Goal: Task Accomplishment & Management: Manage account settings

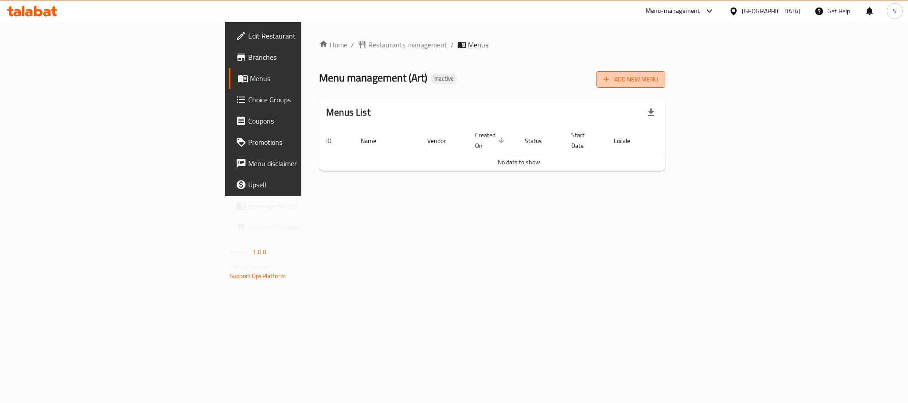
click at [611, 81] on icon "button" at bounding box center [606, 79] width 9 height 9
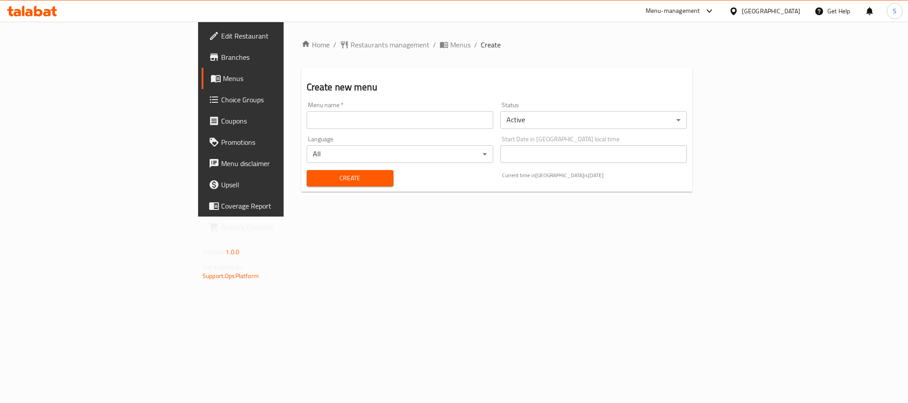
click at [308, 117] on input "text" at bounding box center [400, 120] width 187 height 18
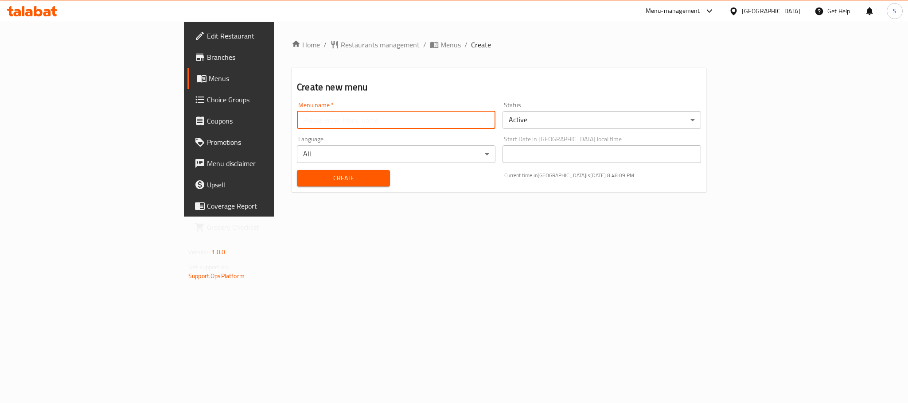
type input "New Menu"
click at [297, 184] on button "Create" at bounding box center [343, 178] width 93 height 16
click at [297, 123] on input "text" at bounding box center [396, 120] width 199 height 18
click at [441, 49] on span "Menus" at bounding box center [451, 44] width 20 height 11
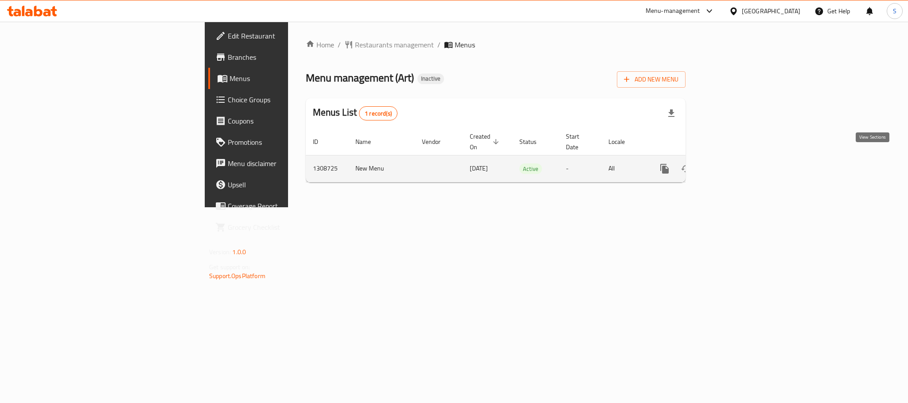
click at [734, 164] on icon "enhanced table" at bounding box center [729, 169] width 11 height 11
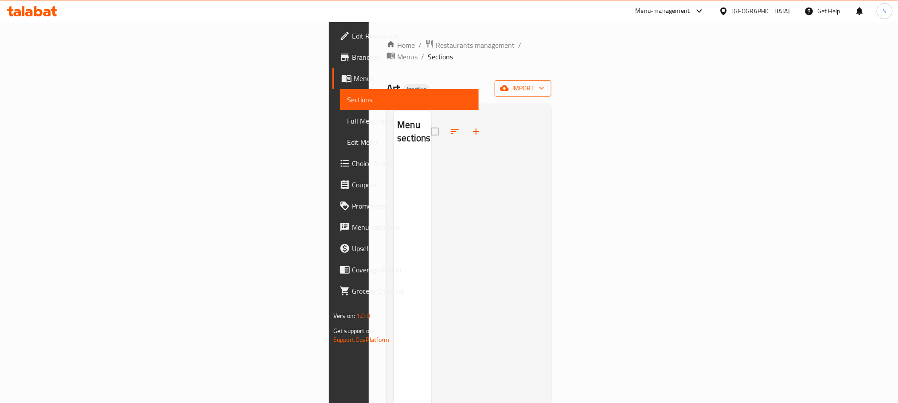
click at [544, 83] on span "import" at bounding box center [523, 88] width 43 height 11
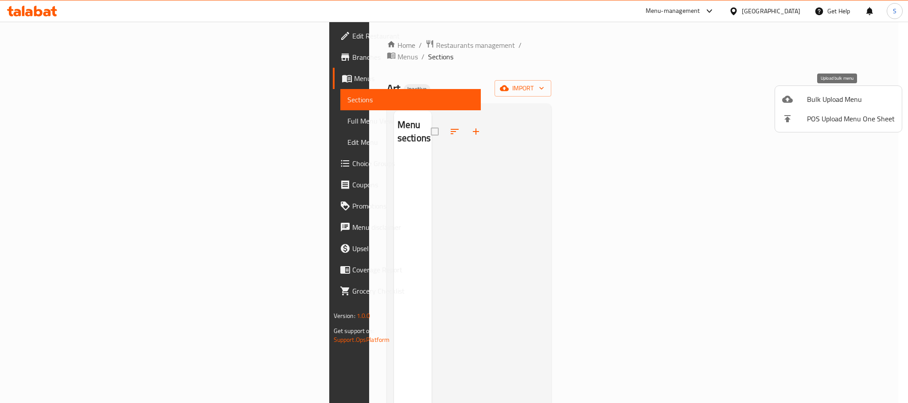
click at [833, 97] on span "Bulk Upload Menu" at bounding box center [851, 99] width 88 height 11
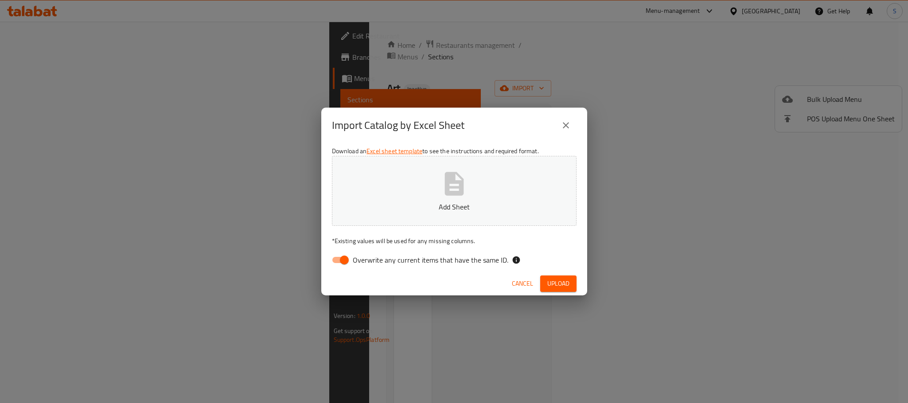
click at [338, 262] on input "Overwrite any current items that have the same ID." at bounding box center [344, 260] width 51 height 17
checkbox input "false"
click at [454, 192] on icon "button" at bounding box center [454, 183] width 19 height 23
click at [548, 285] on span "Upload" at bounding box center [559, 283] width 22 height 11
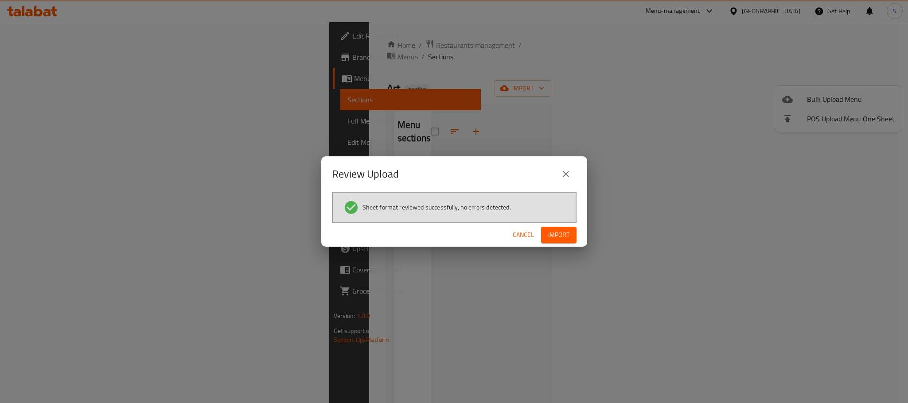
click at [575, 236] on button "Import" at bounding box center [558, 235] width 35 height 16
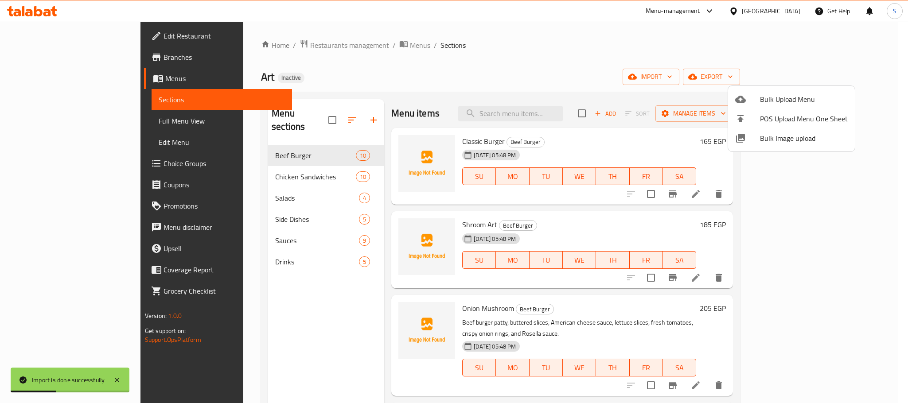
click at [421, 74] on div at bounding box center [454, 201] width 908 height 403
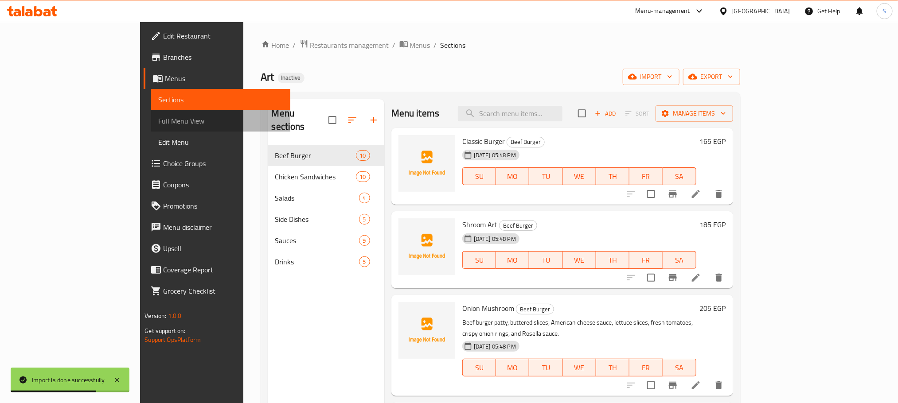
click at [158, 125] on span "Full Menu View" at bounding box center [220, 121] width 125 height 11
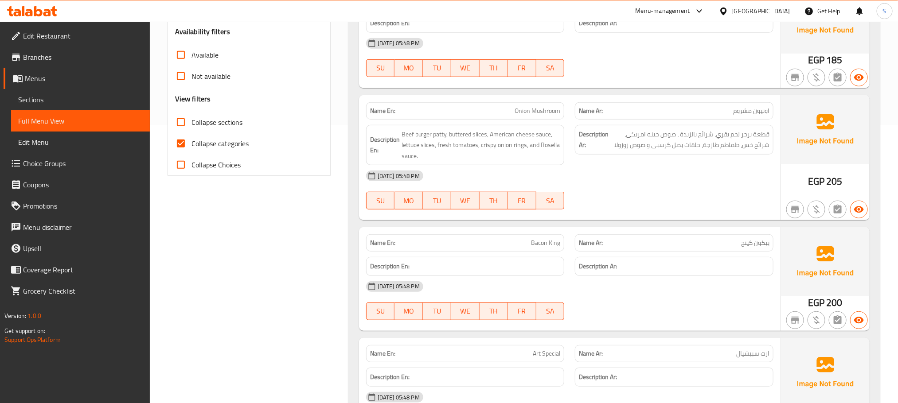
scroll to position [133, 0]
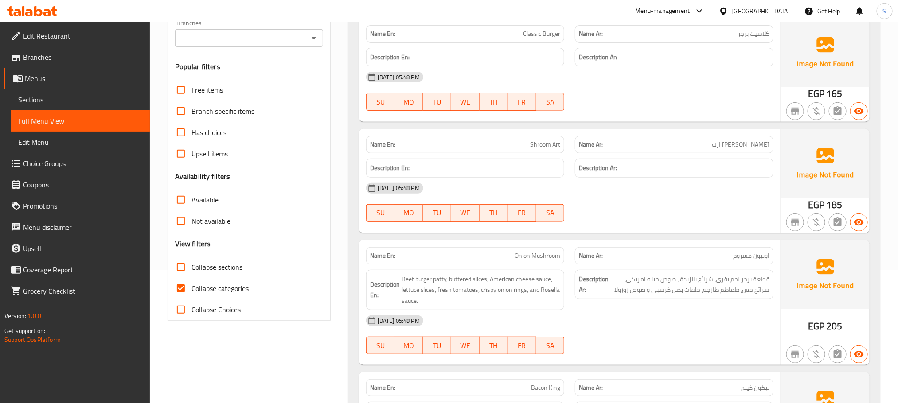
click at [27, 75] on span "Menus" at bounding box center [84, 78] width 118 height 11
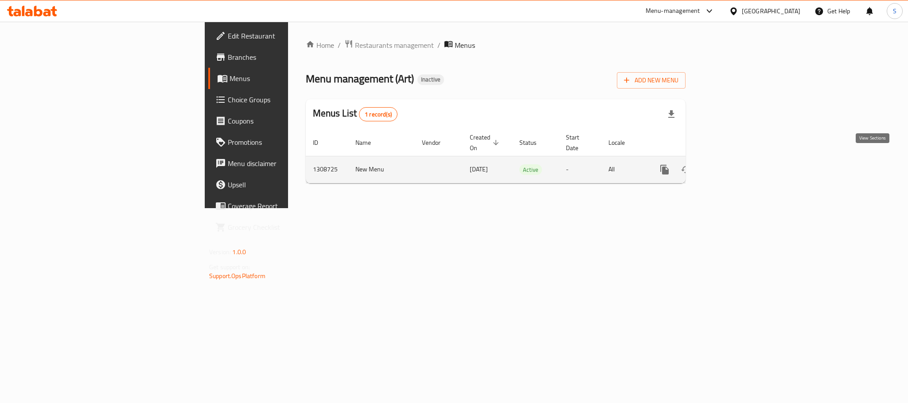
click at [733, 166] on icon "enhanced table" at bounding box center [729, 170] width 8 height 8
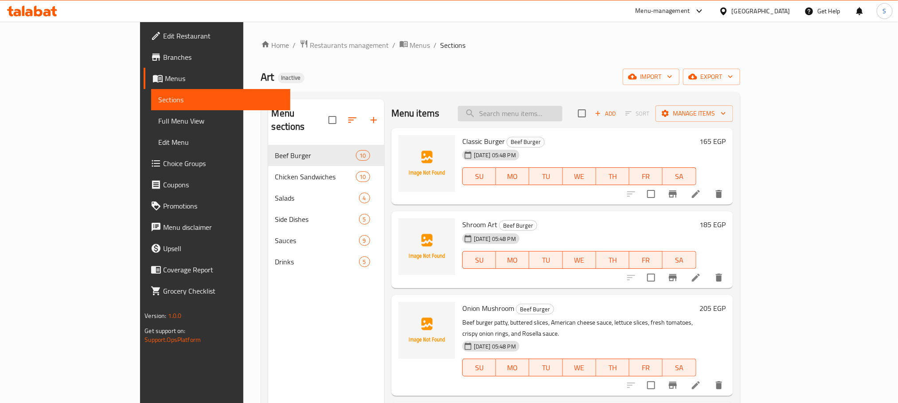
click at [527, 117] on input "search" at bounding box center [510, 114] width 105 height 16
paste input "Bacon King"
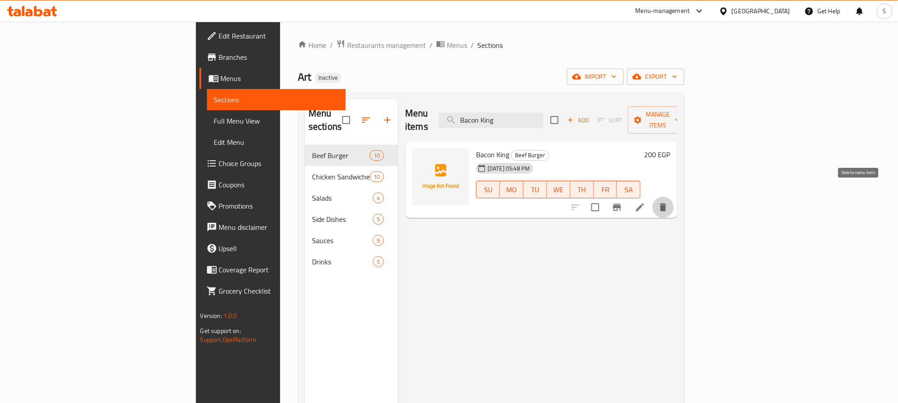
click at [669, 202] on icon "delete" at bounding box center [663, 207] width 11 height 11
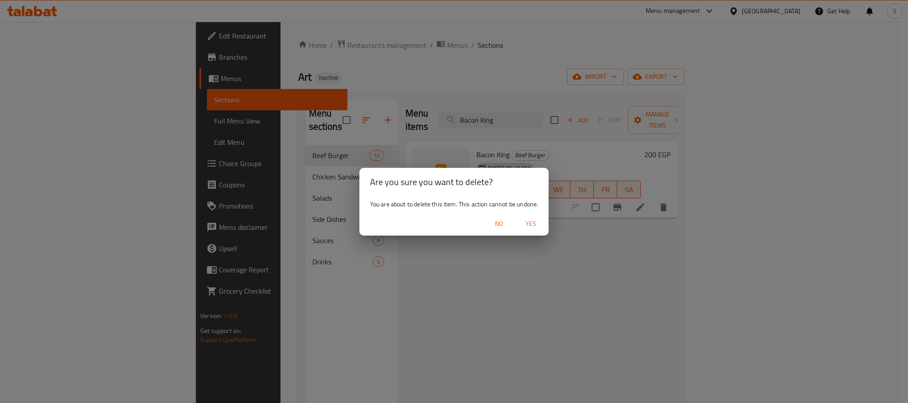
click at [535, 223] on span "Yes" at bounding box center [530, 224] width 21 height 11
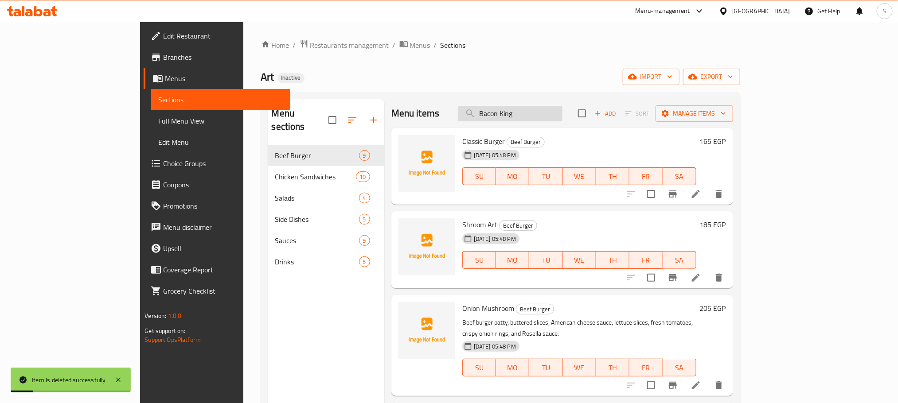
click at [563, 116] on input "Bacon King" at bounding box center [510, 114] width 105 height 16
type input "Bacon Kin"
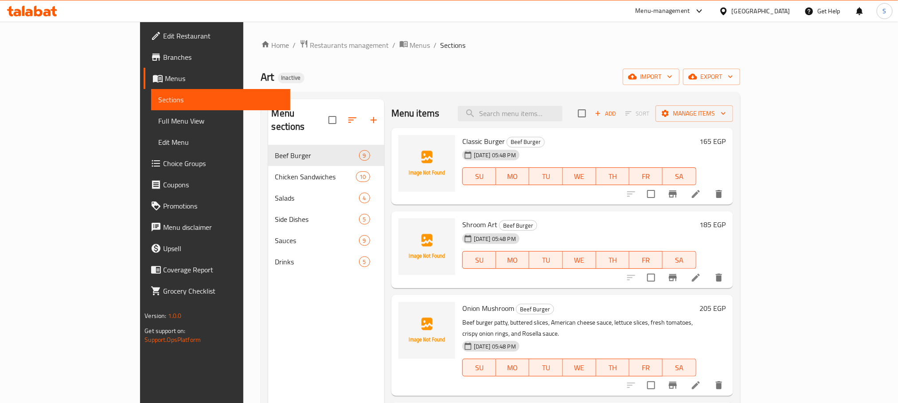
click at [268, 289] on div "Menu sections Beef Burger 9 Chicken Sandwiches 10 Salads 4 Side Dishes 5 Sauces…" at bounding box center [326, 300] width 116 height 403
click at [158, 116] on span "Full Menu View" at bounding box center [220, 121] width 125 height 11
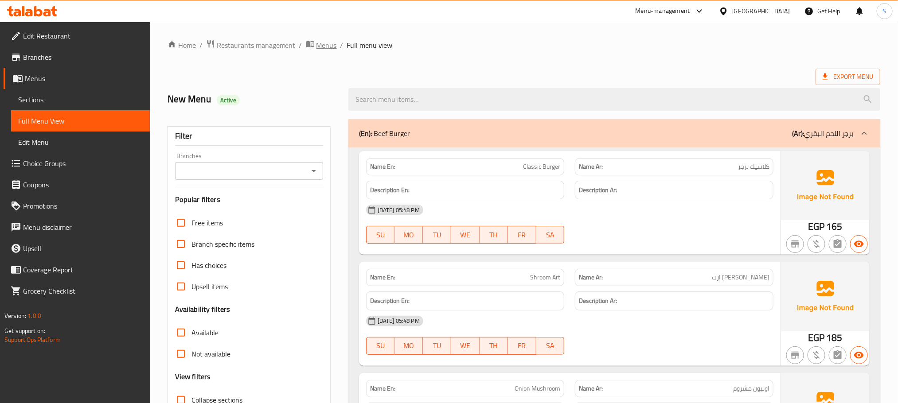
click at [322, 47] on span "Menus" at bounding box center [327, 45] width 20 height 11
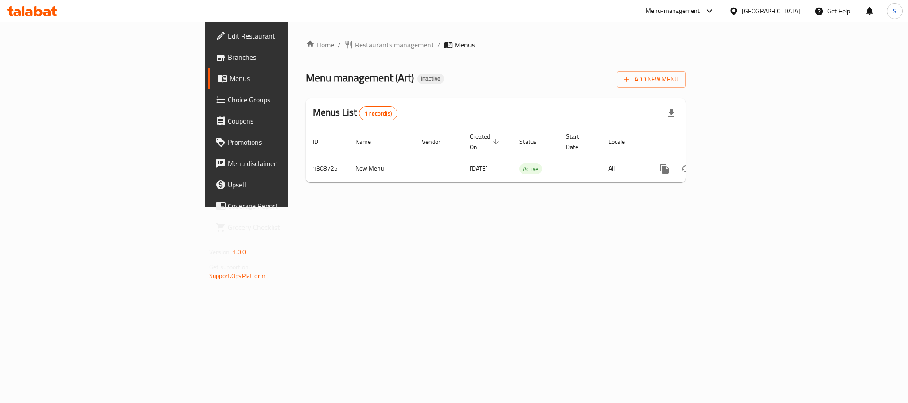
click at [432, 207] on div "Home / Restaurants management / Menus Menu management ( Art ) Inactive Add New …" at bounding box center [495, 115] width 415 height 186
click at [560, 207] on div "Home / Restaurants management / Menus Menu management ( Art ) Inactive Add New …" at bounding box center [495, 115] width 415 height 186
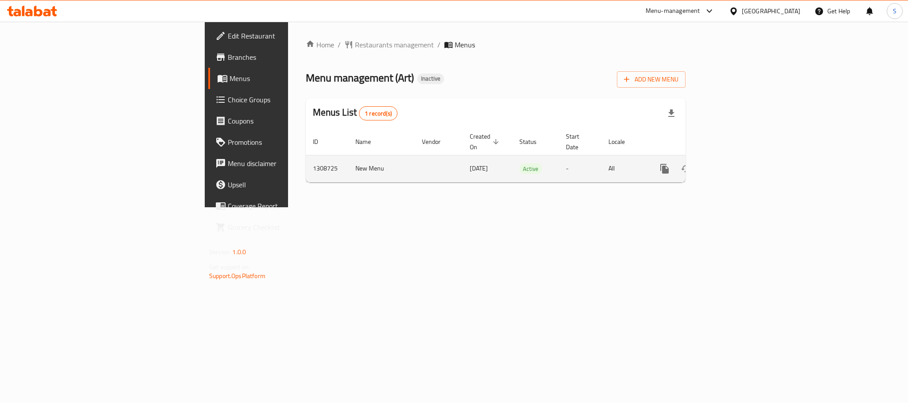
click at [306, 157] on td "1308725" at bounding box center [327, 168] width 43 height 27
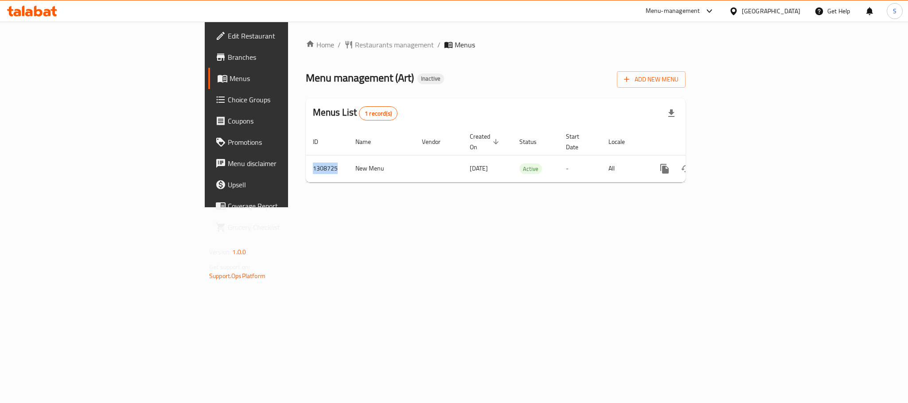
copy td "1308725"
click at [535, 51] on div "Home / Restaurants management / Menus Menu management ( Art ) Inactive Add New …" at bounding box center [496, 114] width 380 height 150
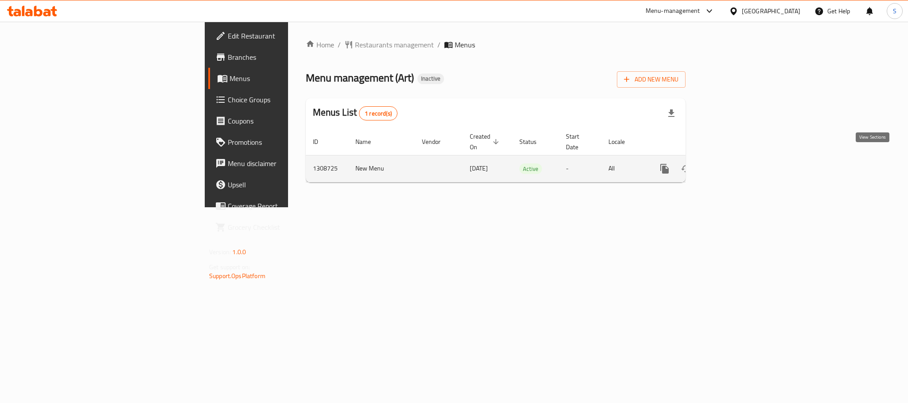
click at [733, 165] on icon "enhanced table" at bounding box center [729, 169] width 8 height 8
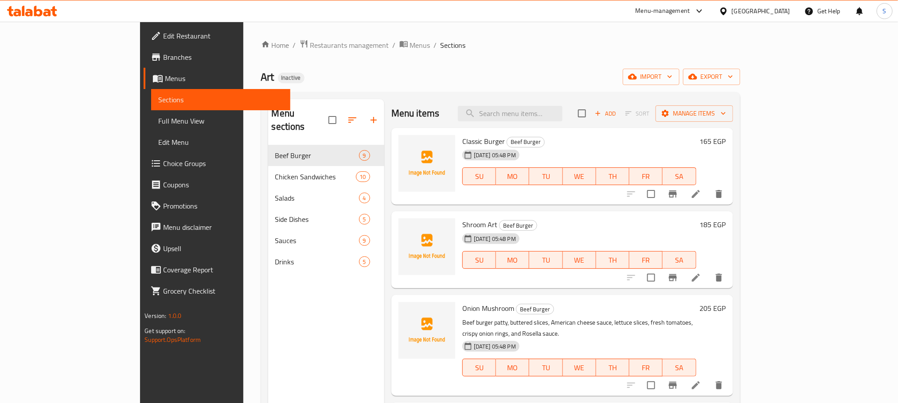
click at [268, 282] on div "Menu sections Beef Burger 9 Chicken Sandwiches 10 Salads 4 Side Dishes 5 Sauces…" at bounding box center [326, 300] width 116 height 403
click at [657, 66] on div "Home / Restaurants management / Menus / Sections Art Inactive import export Men…" at bounding box center [500, 274] width 479 height 470
click at [733, 77] on span "export" at bounding box center [711, 76] width 43 height 11
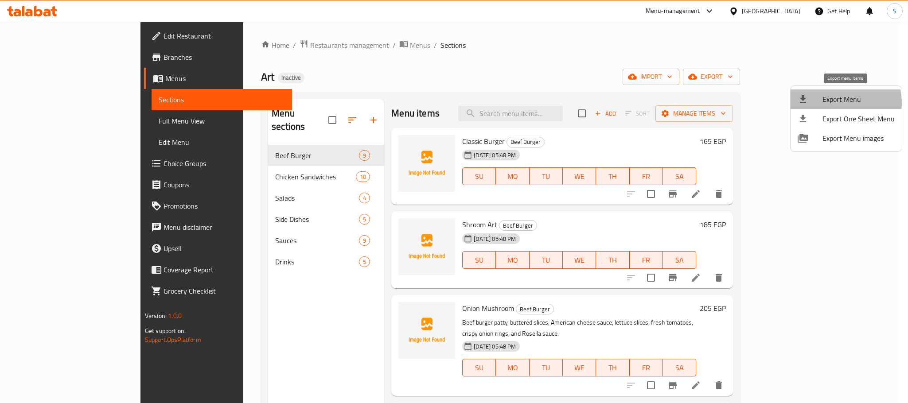
click at [833, 103] on span "Export Menu" at bounding box center [859, 99] width 72 height 11
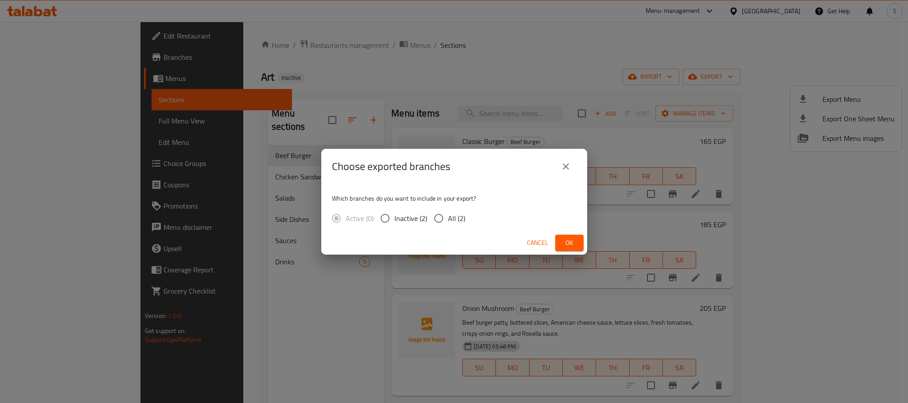
click at [453, 223] on span "All (2)" at bounding box center [456, 218] width 17 height 11
click at [448, 223] on input "All (2)" at bounding box center [439, 218] width 19 height 19
radio input "true"
click at [564, 242] on span "Ok" at bounding box center [570, 243] width 14 height 11
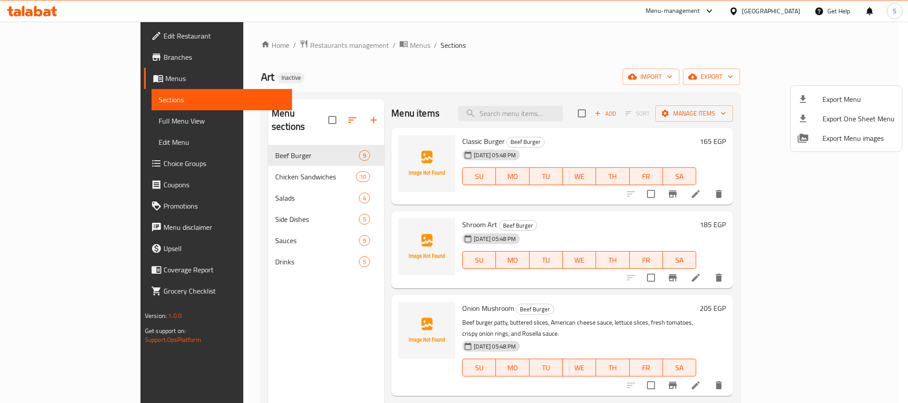
click at [524, 47] on div at bounding box center [454, 201] width 908 height 403
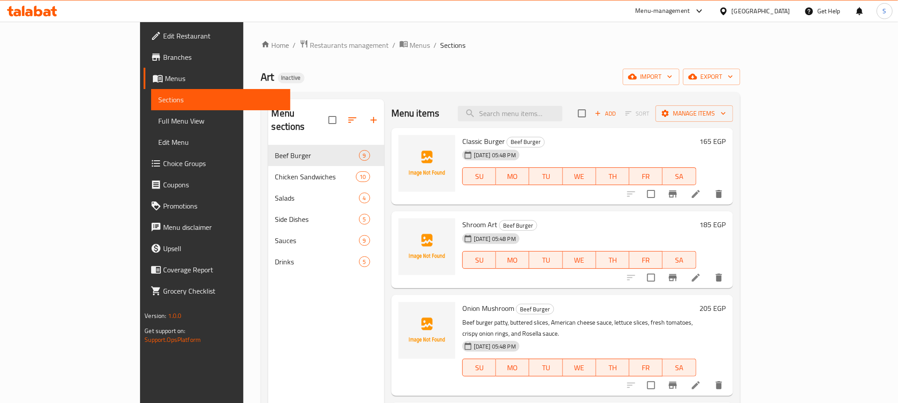
click at [158, 116] on span "Full Menu View" at bounding box center [220, 121] width 125 height 11
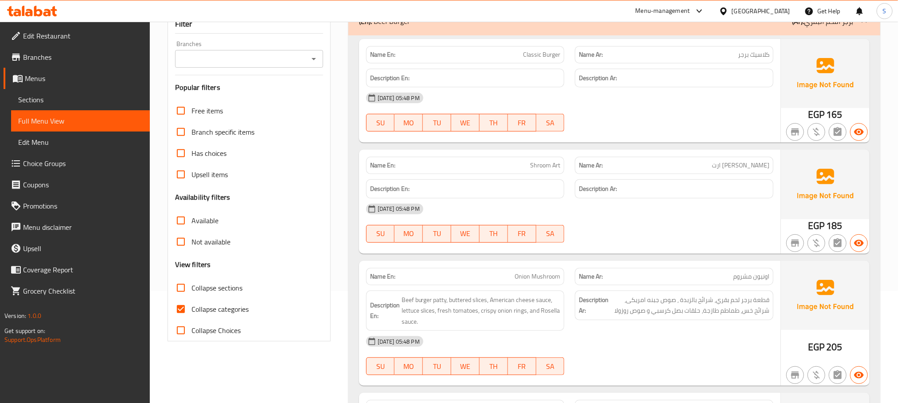
scroll to position [199, 0]
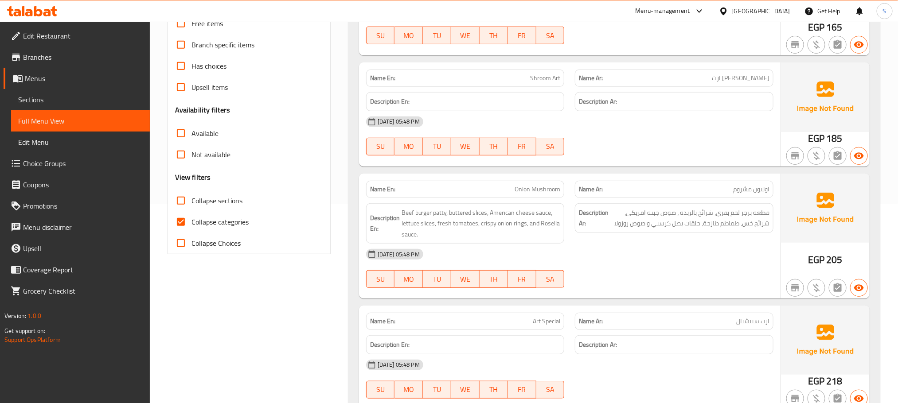
click at [180, 225] on input "Collapse categories" at bounding box center [180, 221] width 21 height 21
checkbox input "false"
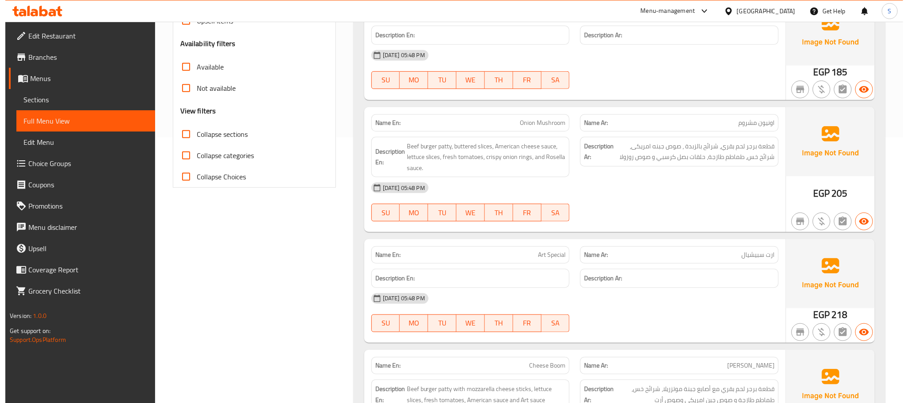
scroll to position [0, 0]
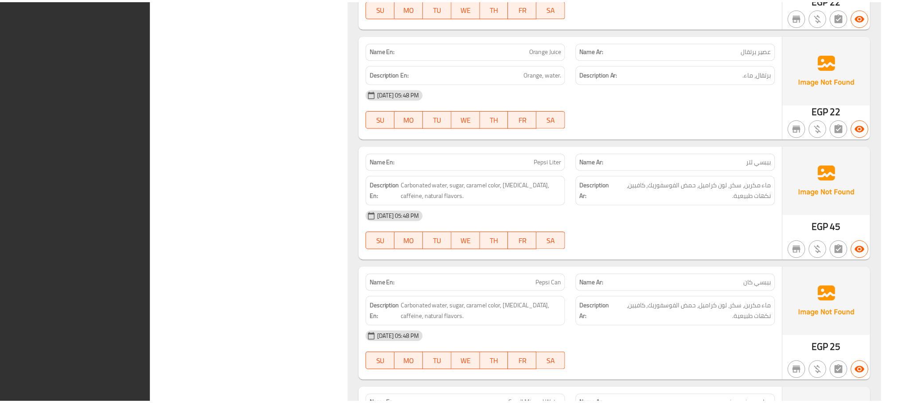
scroll to position [4856, 0]
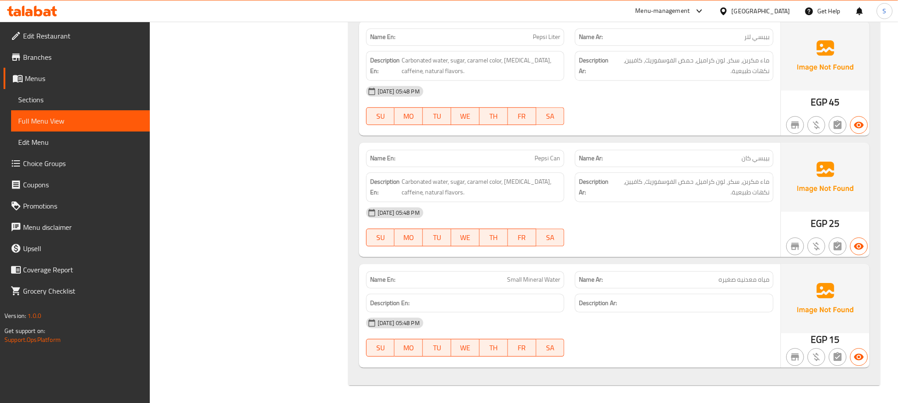
click at [36, 95] on span "Sections" at bounding box center [80, 99] width 125 height 11
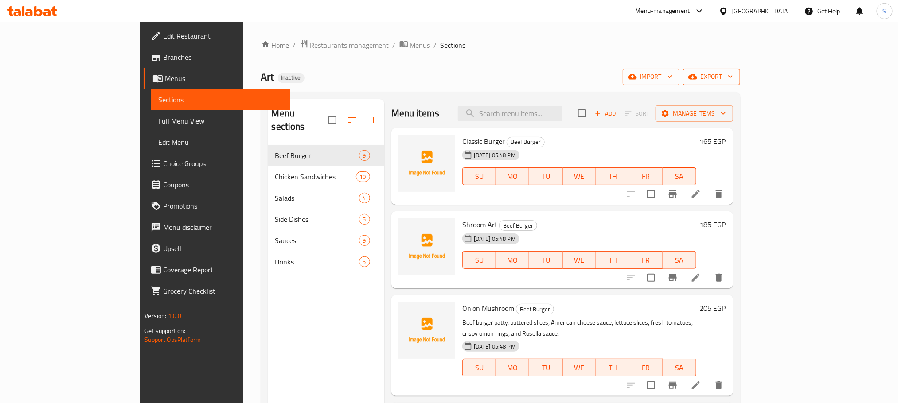
click at [697, 77] on icon "button" at bounding box center [692, 77] width 9 height 6
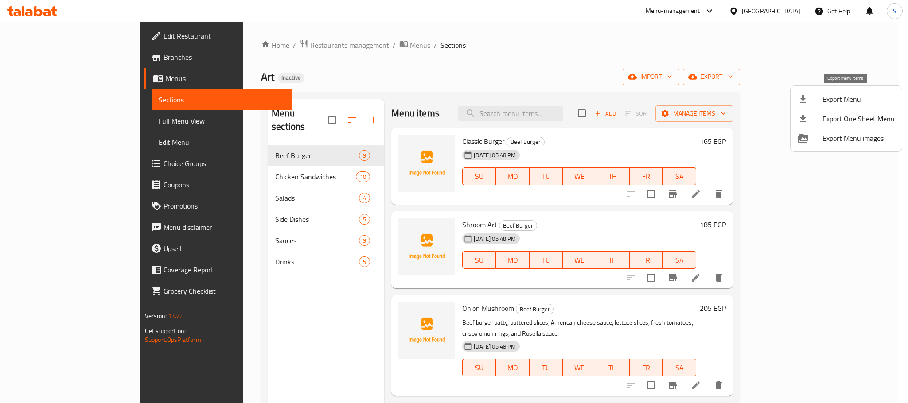
click at [836, 103] on span "Export Menu" at bounding box center [859, 99] width 72 height 11
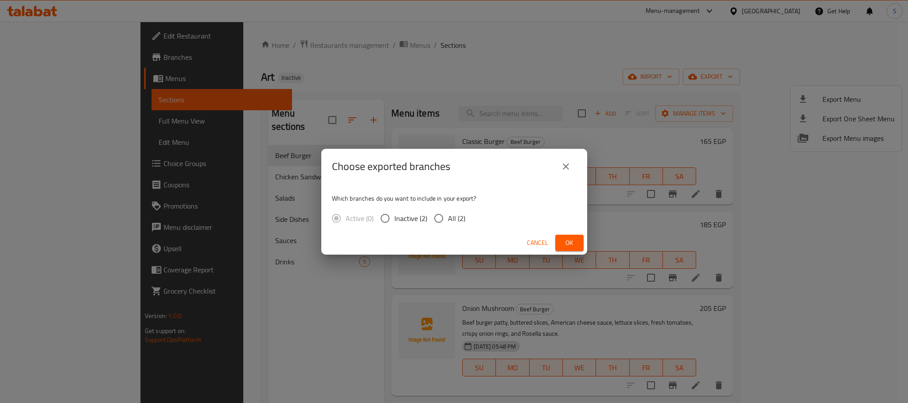
click at [454, 217] on span "All (2)" at bounding box center [456, 218] width 17 height 11
click at [448, 217] on input "All (2)" at bounding box center [439, 218] width 19 height 19
radio input "true"
click at [567, 249] on button "Ok" at bounding box center [569, 243] width 28 height 16
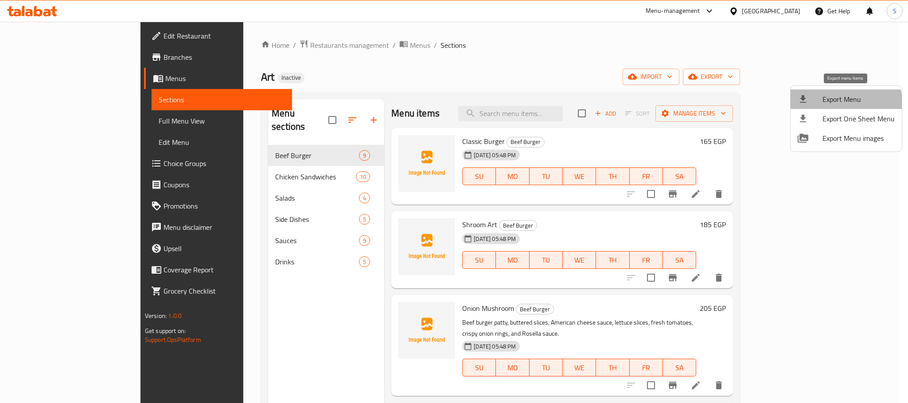
click at [829, 106] on li "Export Menu" at bounding box center [846, 100] width 111 height 20
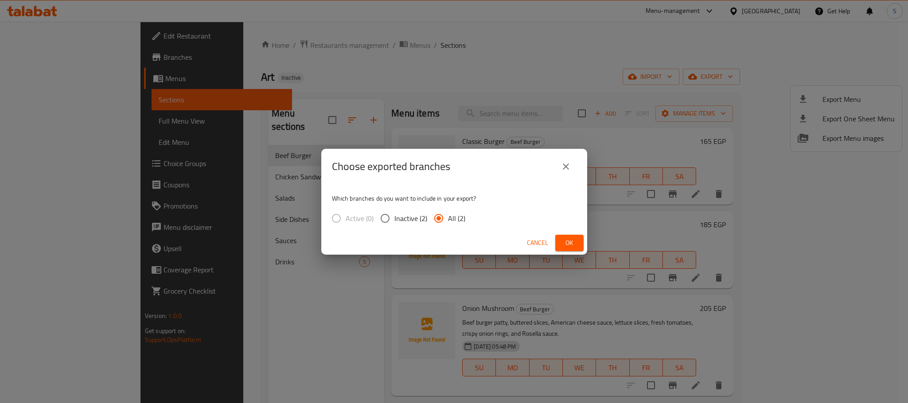
click at [568, 247] on span "Ok" at bounding box center [570, 243] width 14 height 11
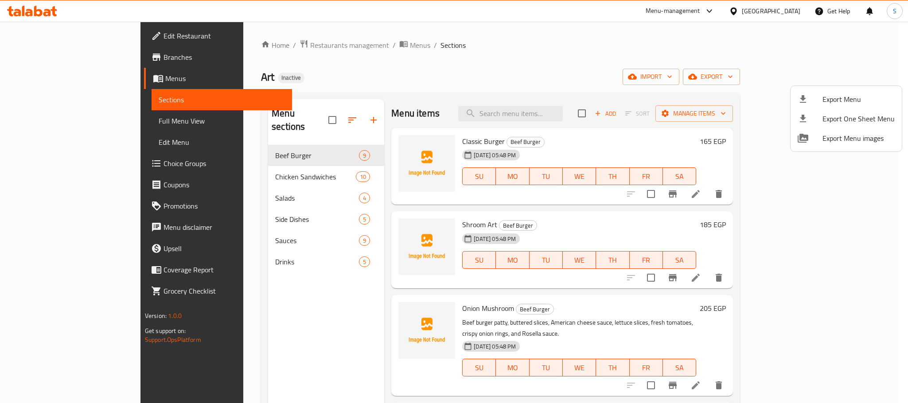
click at [446, 55] on div at bounding box center [454, 201] width 908 height 403
